Goal: Task Accomplishment & Management: Complete application form

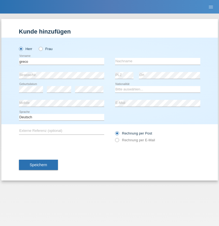
type input "greco"
click at [158, 61] on input "text" at bounding box center [157, 61] width 85 height 7
type input "[PERSON_NAME]"
select select "CH"
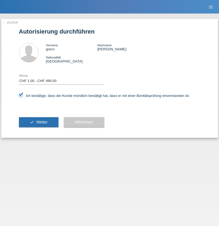
select select "1"
click at [38, 122] on span "Weiter" at bounding box center [41, 122] width 11 height 4
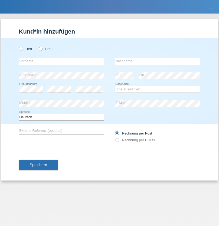
radio input "true"
click at [61, 61] on input "text" at bounding box center [61, 61] width 85 height 7
type input "Bastri"
click at [158, 61] on input "text" at bounding box center [157, 61] width 85 height 7
type input "Ajdari"
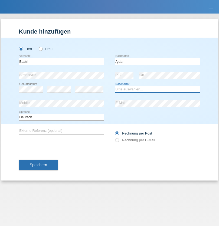
select select "MK"
select select "C"
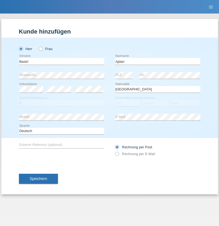
select select "01"
select select "02"
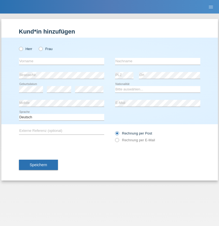
radio input "true"
click at [61, 61] on input "text" at bounding box center [61, 61] width 85 height 7
type input "Milena"
click at [158, 61] on input "text" at bounding box center [157, 61] width 85 height 7
type input "Ivkovic"
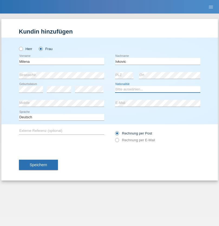
select select "BG"
select select "C"
select select "29"
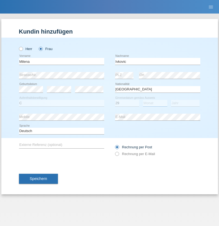
select select "07"
select select "2021"
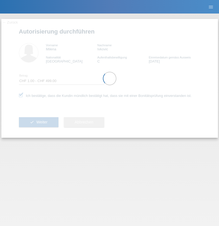
select select "1"
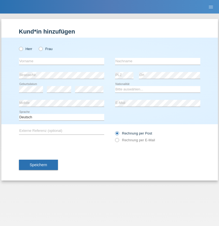
radio input "true"
click at [61, 61] on input "text" at bounding box center [61, 61] width 85 height 7
type input "Ionel"
click at [158, 61] on input "text" at bounding box center [157, 61] width 85 height 7
type input "[PERSON_NAME]"
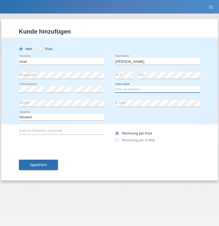
select select "OM"
select select "C"
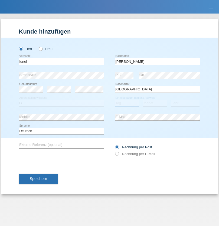
select select "01"
select select "03"
select select "2021"
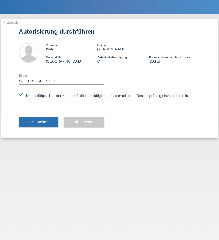
select select "1"
click at [38, 122] on span "Weiter" at bounding box center [41, 122] width 11 height 4
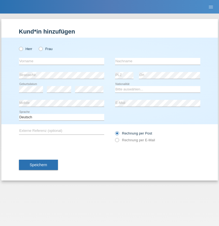
radio input "true"
click at [61, 61] on input "text" at bounding box center [61, 61] width 85 height 7
type input "Kushtrim"
click at [158, 61] on input "text" at bounding box center [157, 61] width 85 height 7
type input "Ajruli"
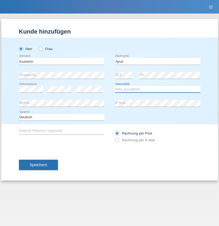
select select "MK"
select select "C"
select select "18"
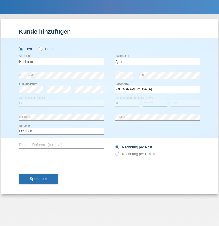
select select "09"
select select "2019"
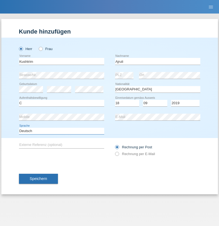
select select "en"
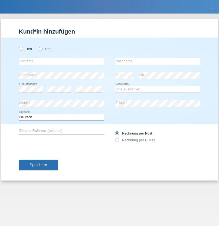
radio input "true"
click at [61, 61] on input "text" at bounding box center [61, 61] width 85 height 7
type input "[PERSON_NAME]"
click at [158, 61] on input "text" at bounding box center [157, 61] width 85 height 7
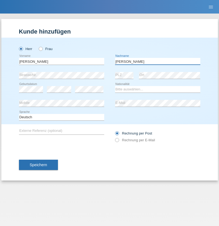
type input "[PERSON_NAME]"
select select "PL"
select select "C"
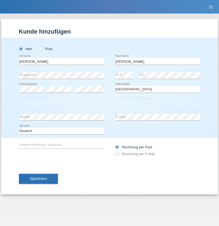
select select "16"
select select "04"
select select "2010"
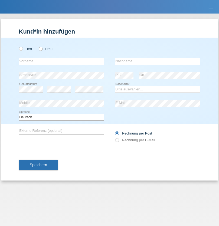
radio input "true"
click at [61, 61] on input "text" at bounding box center [61, 61] width 85 height 7
type input "Denise"
click at [158, 61] on input "text" at bounding box center [157, 61] width 85 height 7
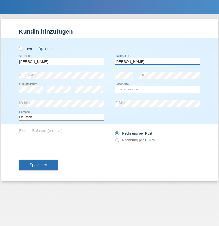
type input "Edward"
select select "CH"
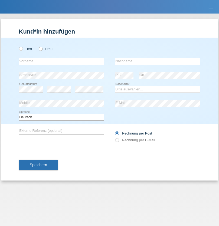
radio input "true"
click at [61, 61] on input "text" at bounding box center [61, 61] width 85 height 7
type input "[PERSON_NAME]"
click at [158, 61] on input "text" at bounding box center [157, 61] width 85 height 7
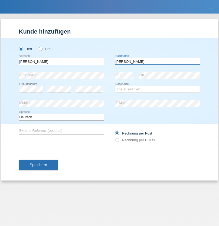
type input "[PERSON_NAME]"
select select "CH"
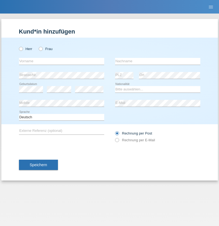
radio input "true"
click at [61, 61] on input "text" at bounding box center [61, 61] width 85 height 7
type input "Alban"
click at [158, 61] on input "text" at bounding box center [157, 61] width 85 height 7
type input "Selmonaj"
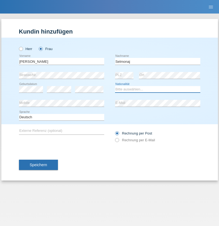
select select "CH"
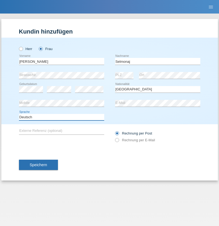
select select "en"
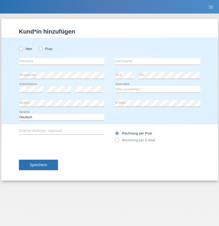
radio input "true"
click at [61, 61] on input "text" at bounding box center [61, 61] width 85 height 7
type input "[PERSON_NAME]"
click at [158, 61] on input "text" at bounding box center [157, 61] width 85 height 7
type input "Mehlhorn"
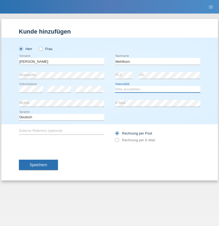
select select "CH"
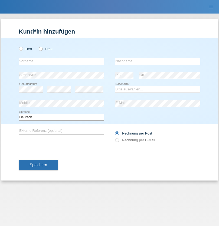
radio input "true"
click at [61, 61] on input "text" at bounding box center [61, 61] width 85 height 7
type input "Cristina"
click at [158, 61] on input "text" at bounding box center [157, 61] width 85 height 7
type input "Papuc"
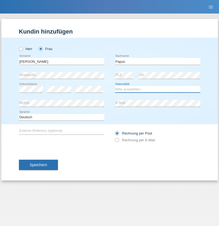
select select "RO"
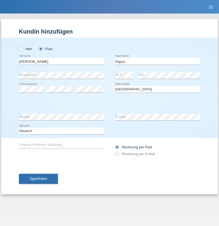
select select "C"
select select "30"
select select "07"
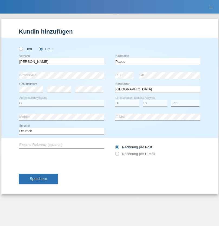
select select "2019"
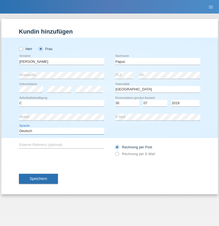
select select "en"
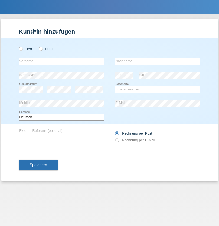
radio input "true"
click at [61, 61] on input "text" at bounding box center [61, 61] width 85 height 7
type input "Dikbaş"
click at [158, 61] on input "text" at bounding box center [157, 61] width 85 height 7
type input "Nuray"
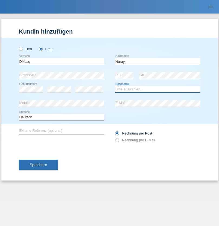
select select "TR"
select select "C"
select select "09"
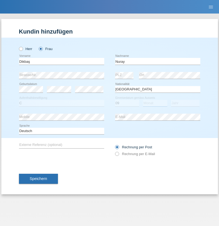
select select "11"
select select "1994"
